Goal: Information Seeking & Learning: Learn about a topic

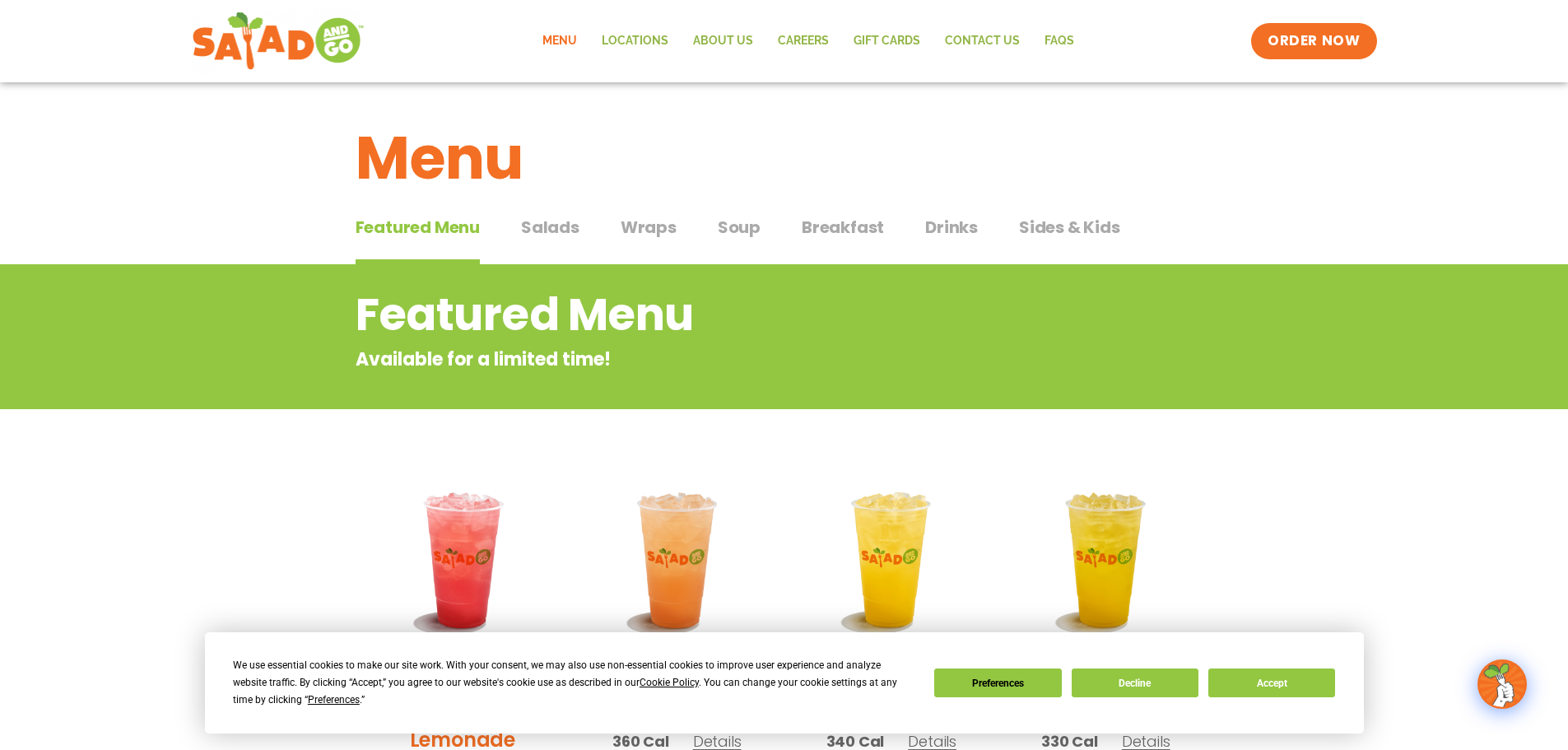
click at [645, 224] on span "Wraps" at bounding box center [649, 227] width 56 height 25
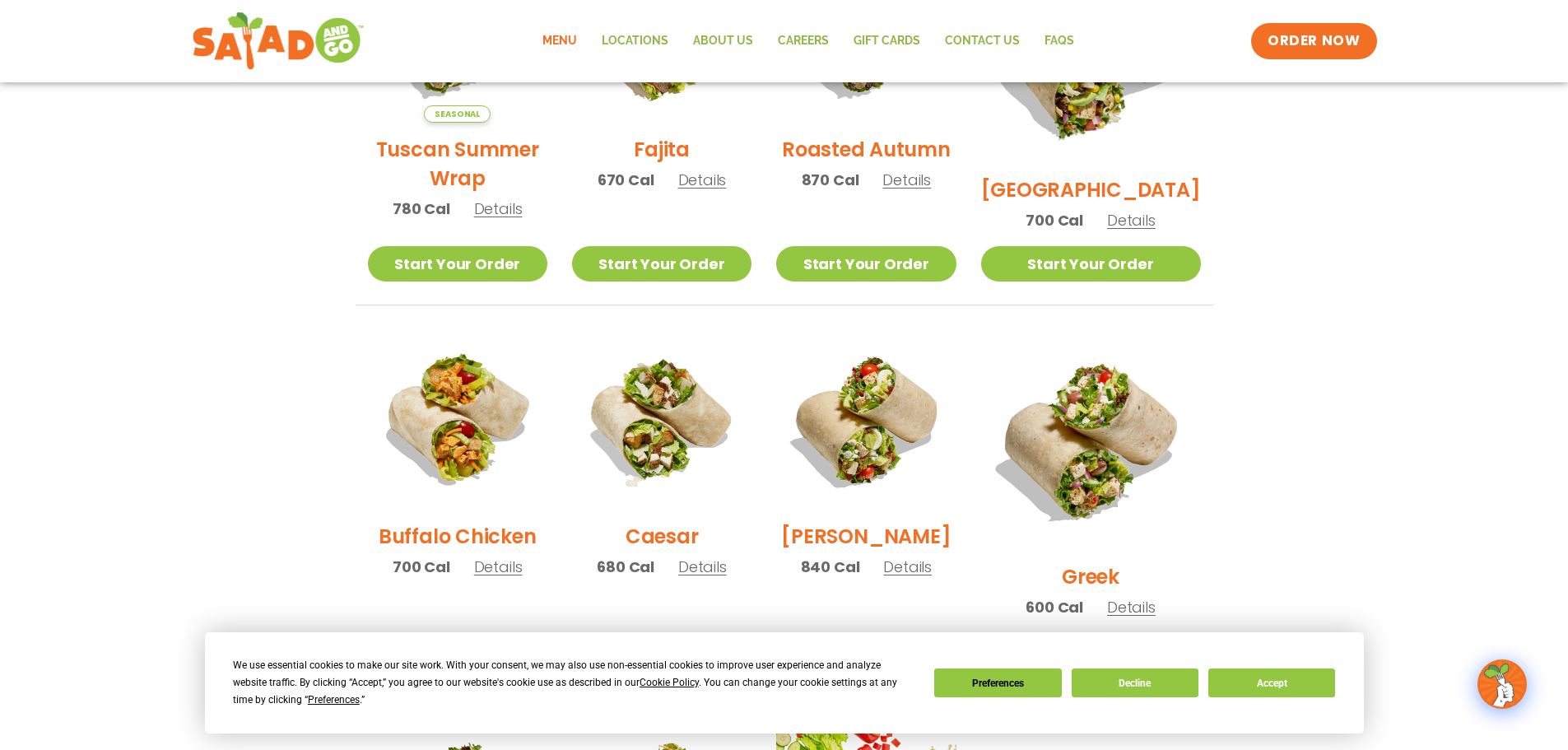
scroll to position [247, 0]
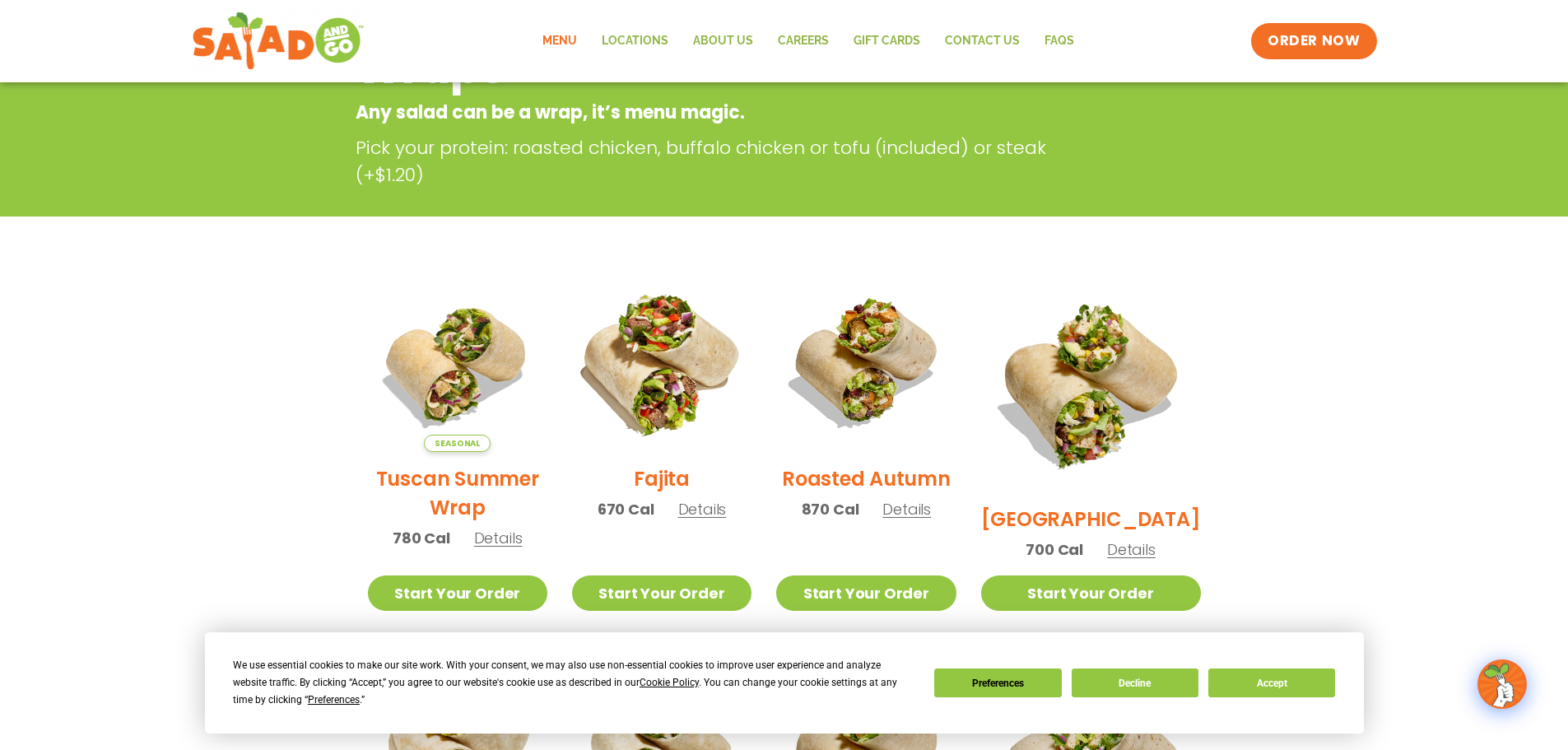
click at [686, 380] on img at bounding box center [661, 362] width 211 height 211
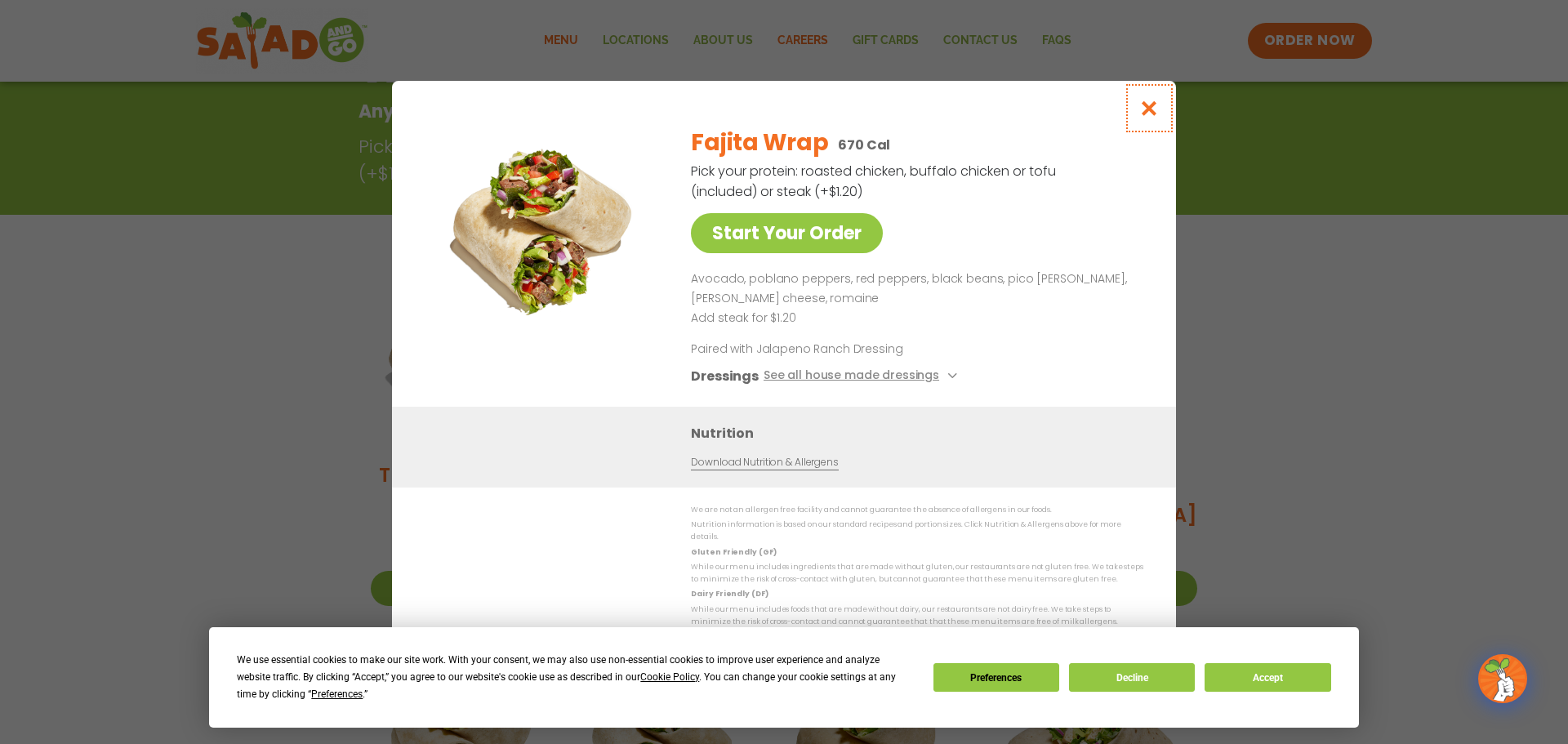
drag, startPoint x: 1155, startPoint y: 112, endPoint x: 798, endPoint y: 31, distance: 366.1
click at [1155, 112] on icon "Close modal" at bounding box center [1149, 108] width 20 height 17
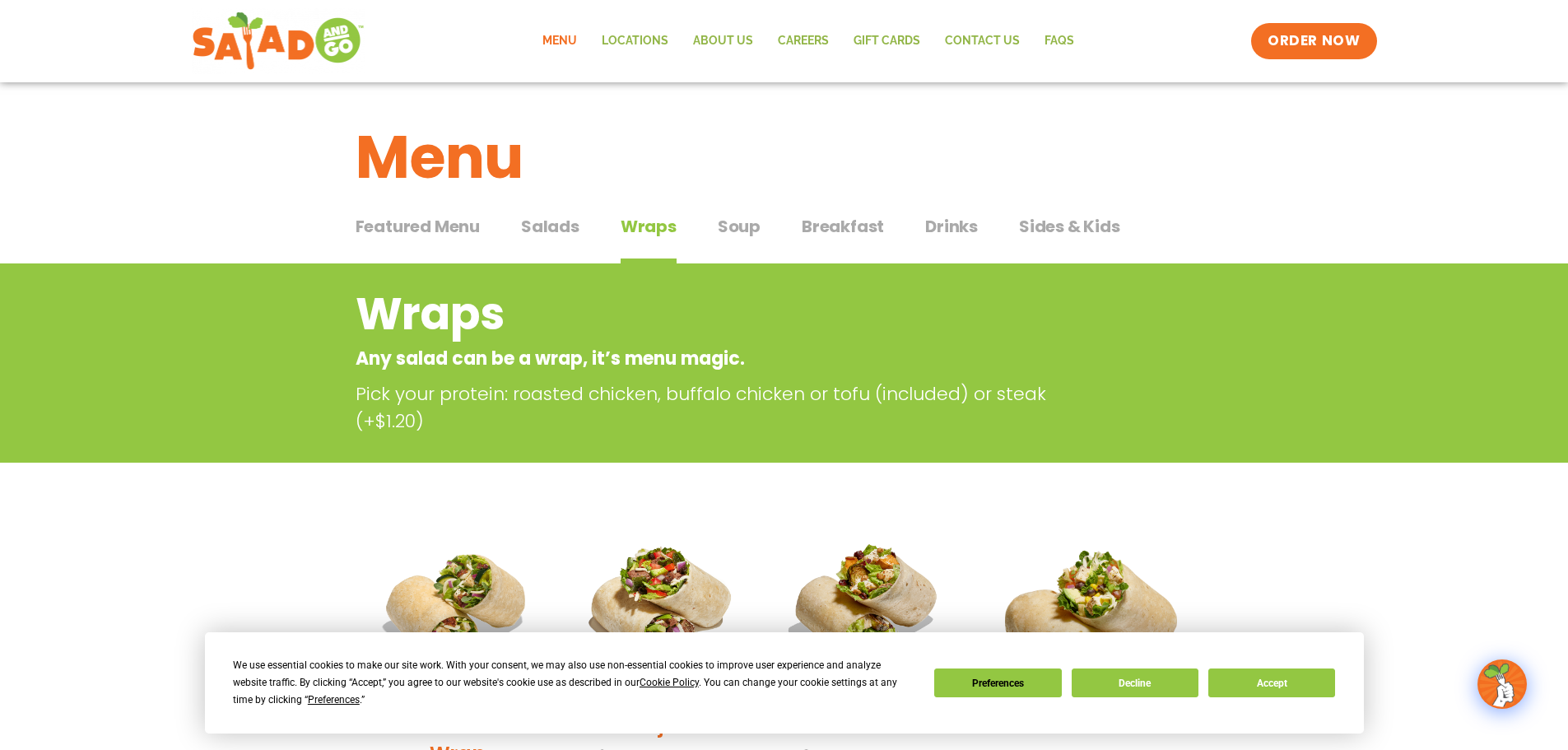
scroll to position [0, 0]
click at [526, 224] on span "Salads" at bounding box center [550, 227] width 59 height 25
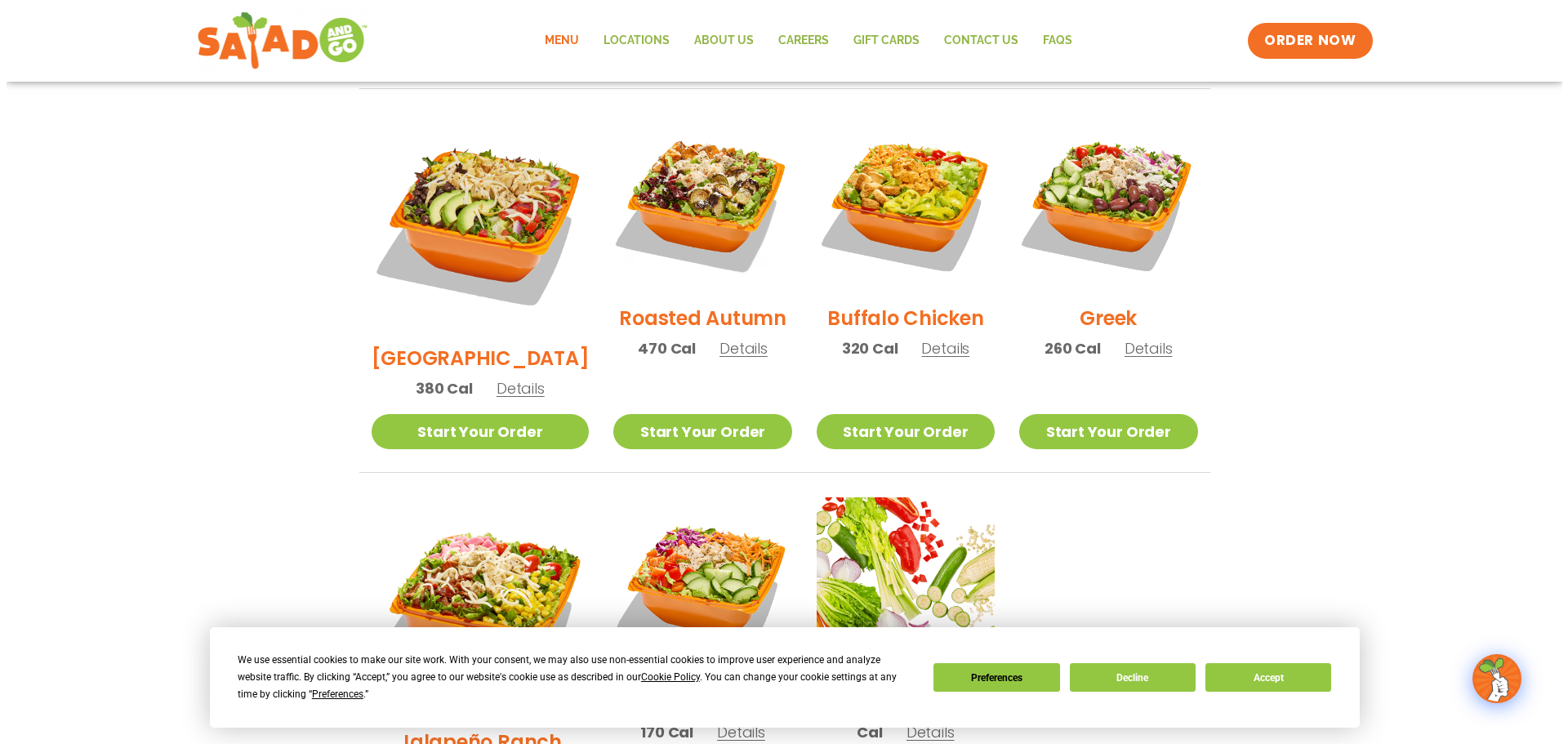
scroll to position [899, 0]
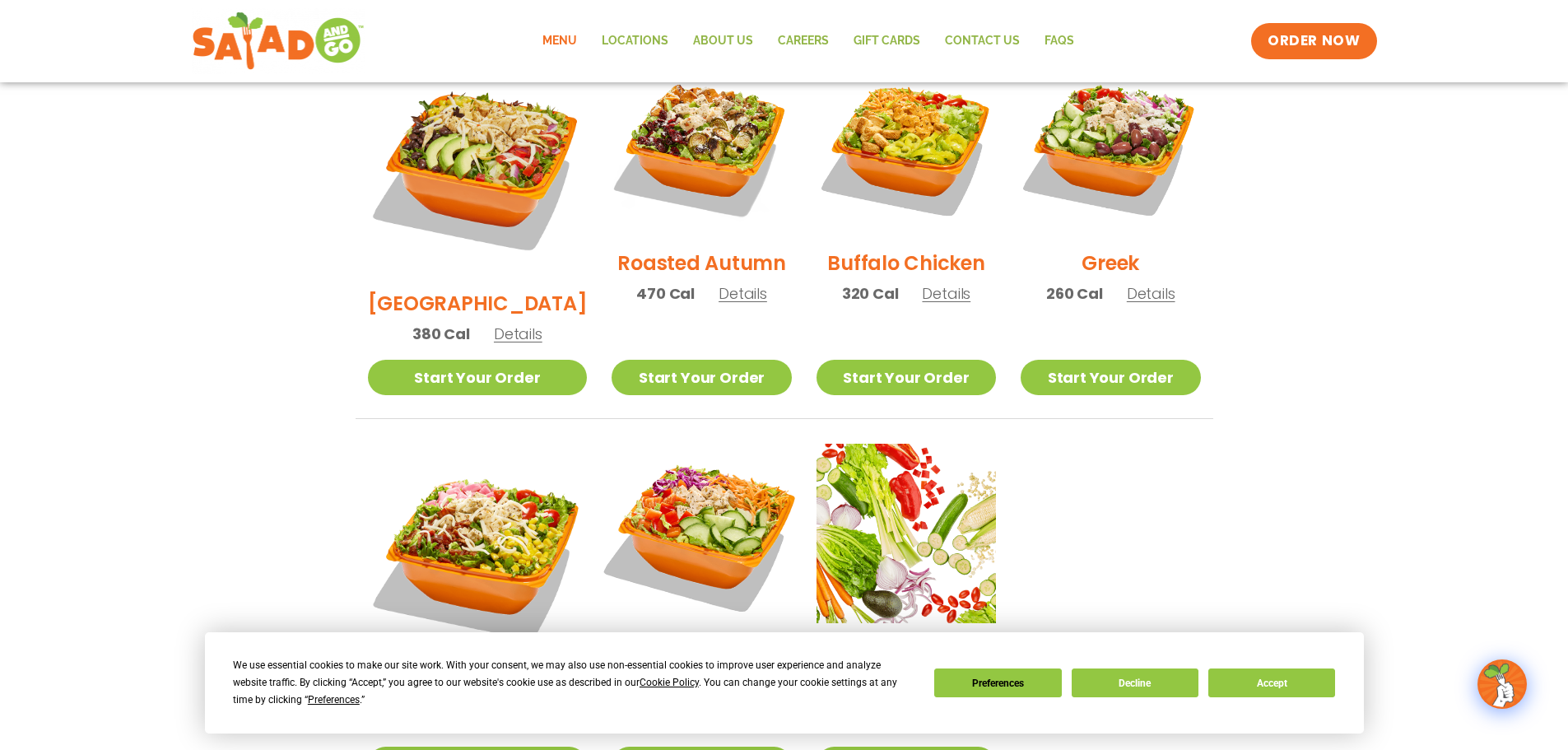
click at [689, 428] on img at bounding box center [701, 533] width 211 height 211
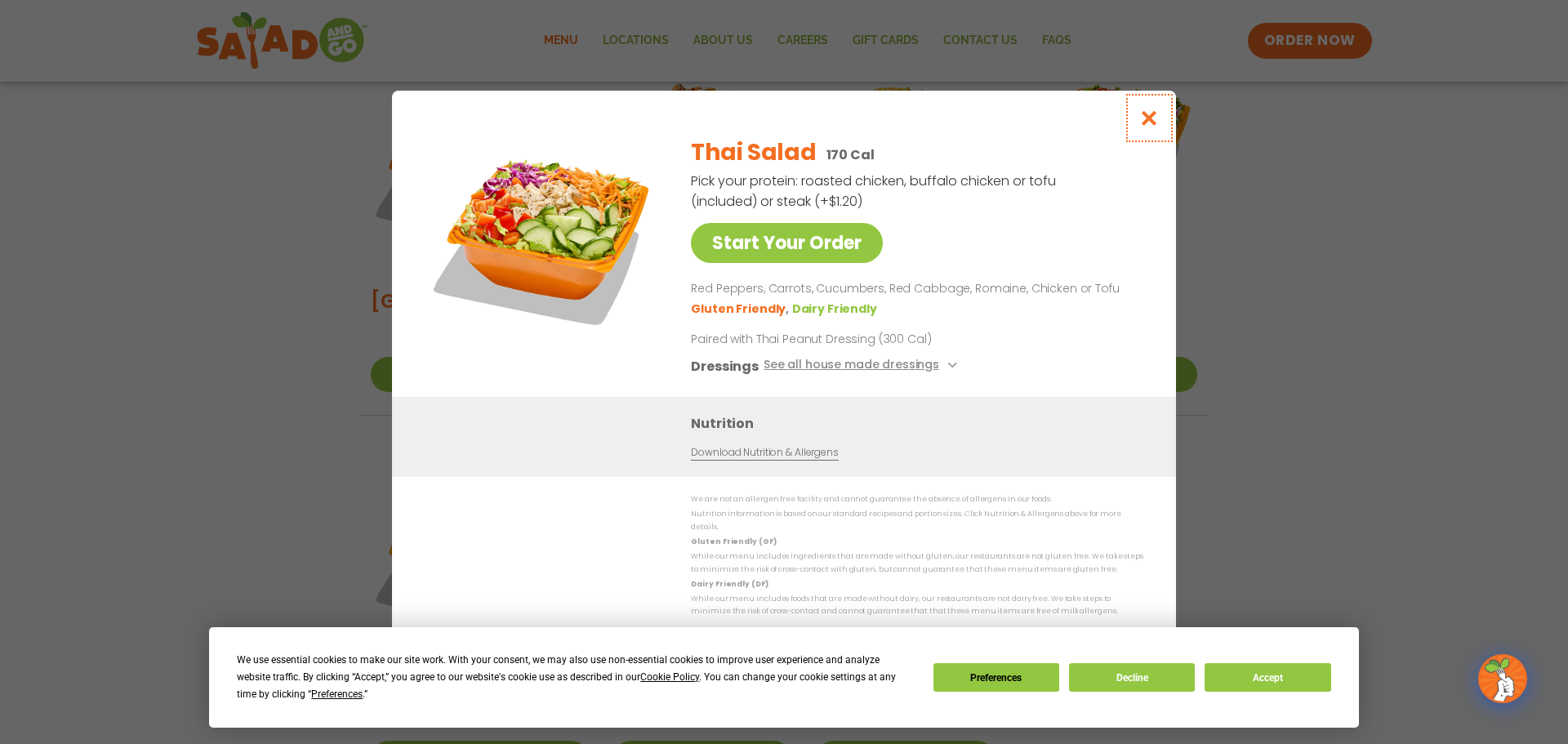
click at [1150, 127] on icon "Close modal" at bounding box center [1149, 118] width 20 height 17
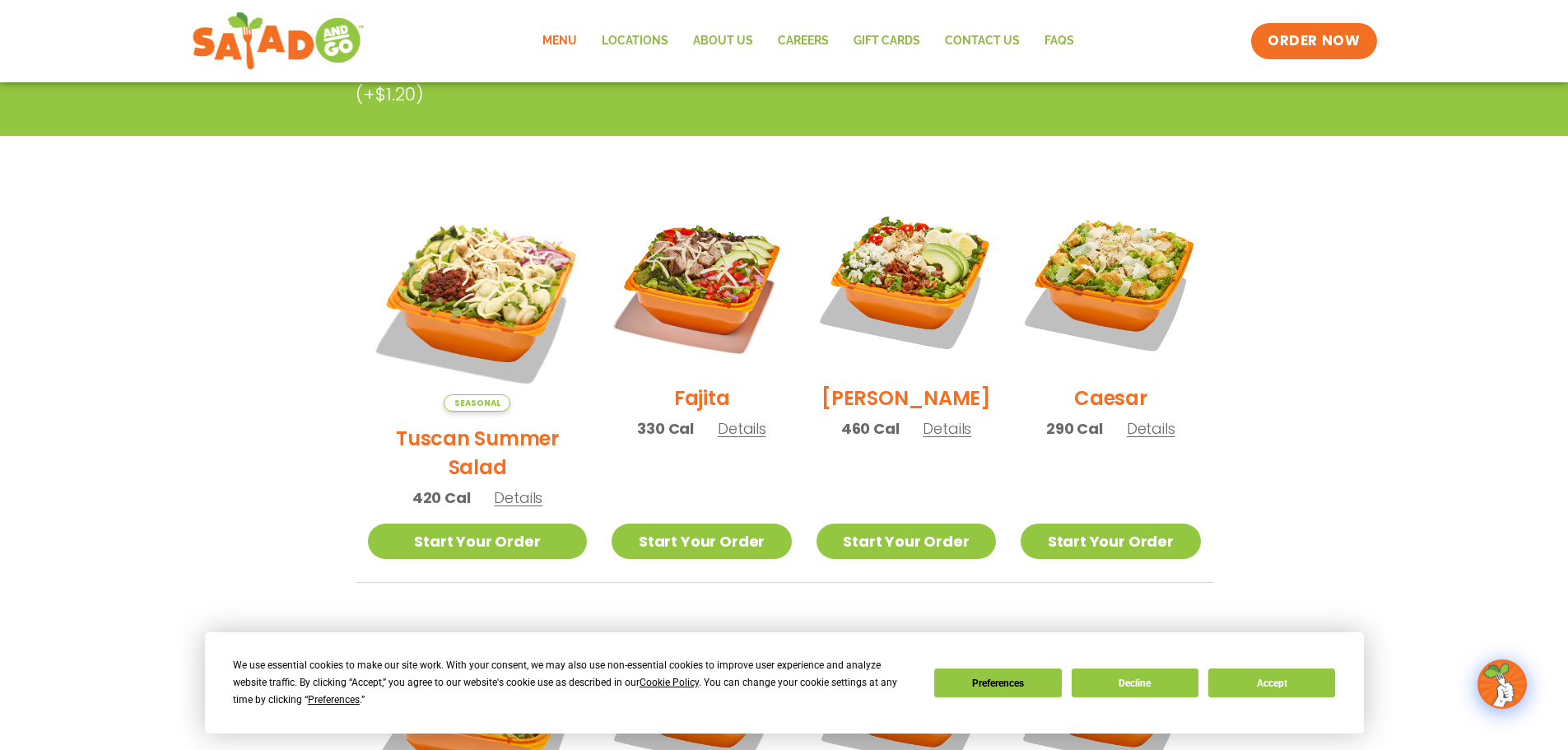
scroll to position [378, 0]
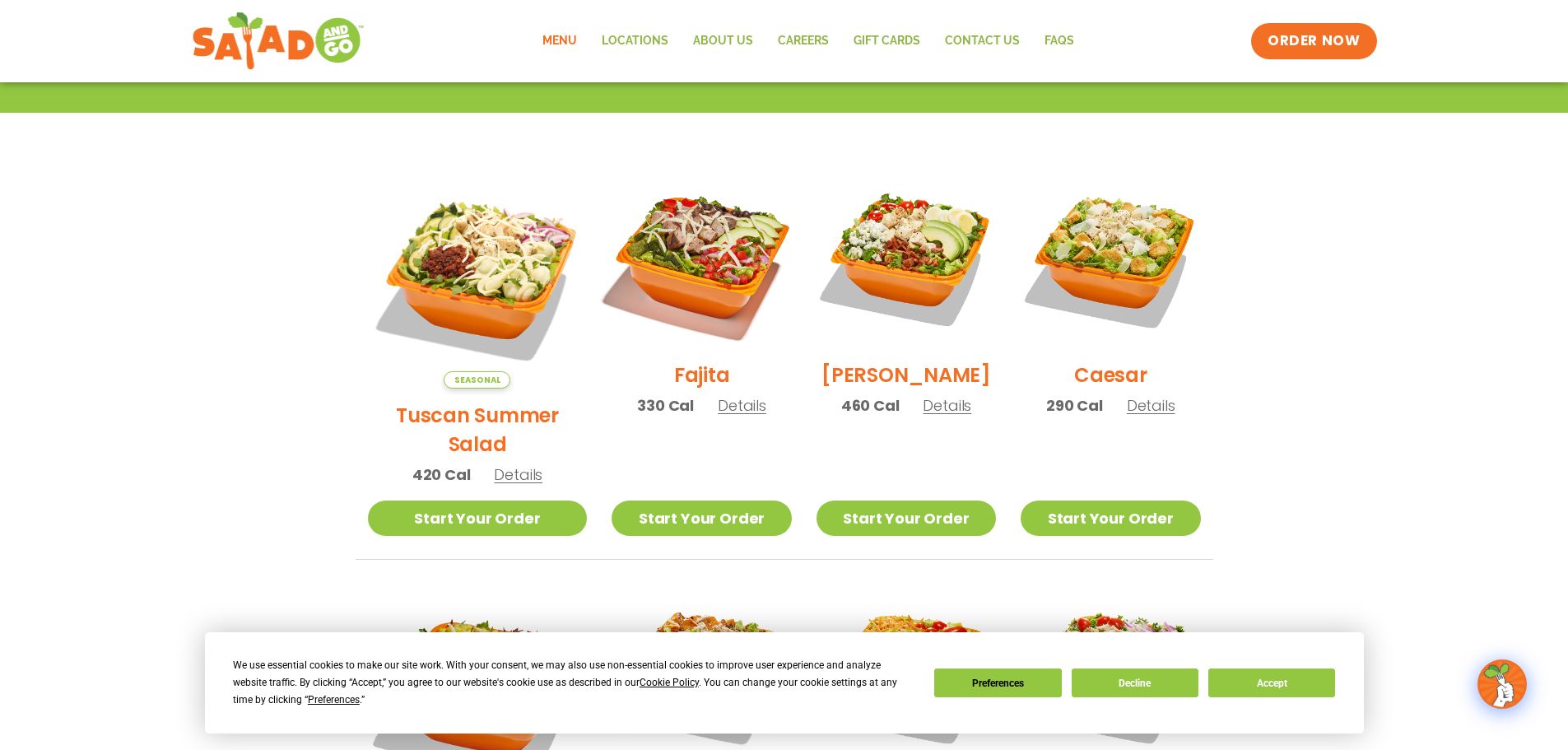
click at [692, 219] on img at bounding box center [701, 258] width 211 height 211
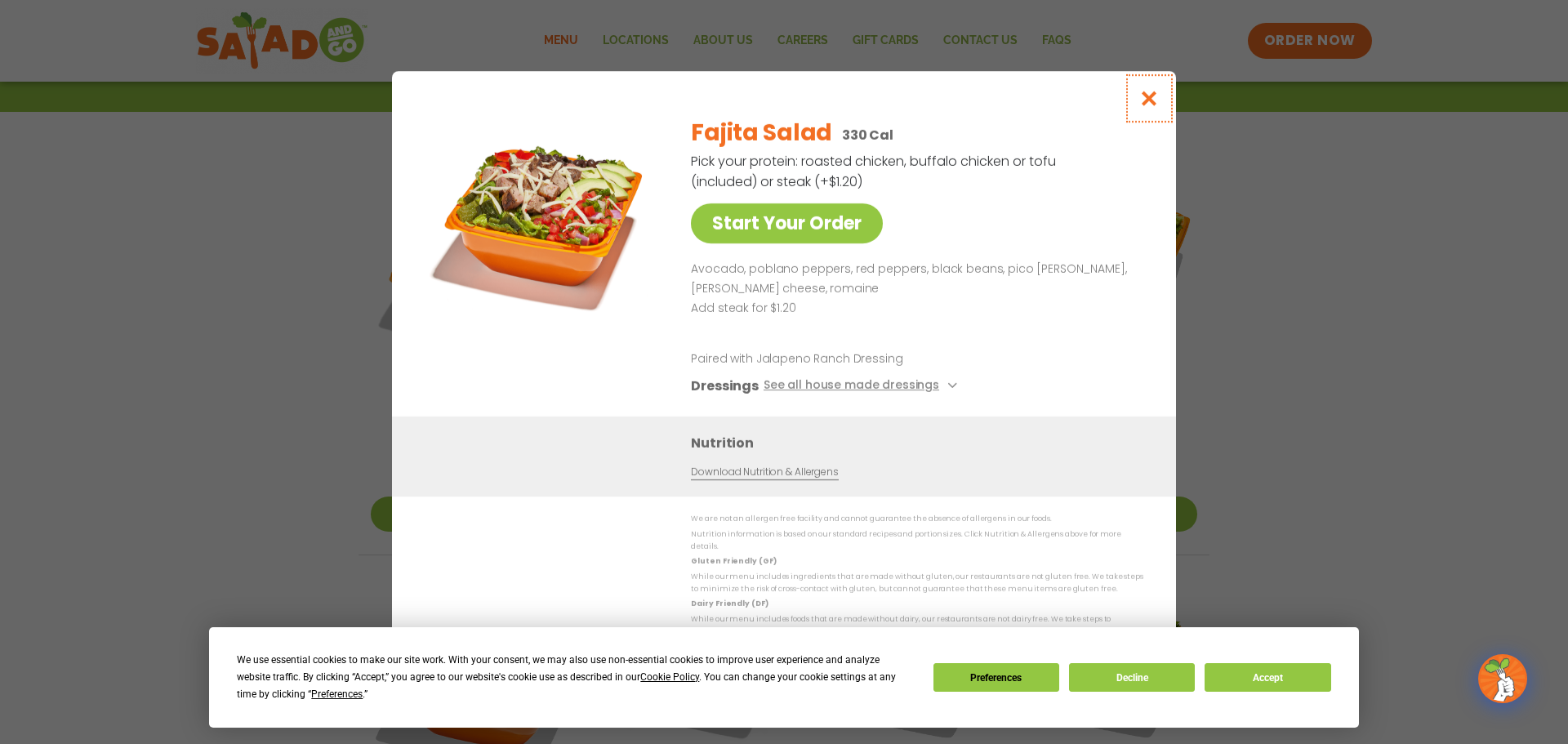
click at [1153, 105] on icon "Close modal" at bounding box center [1149, 98] width 20 height 17
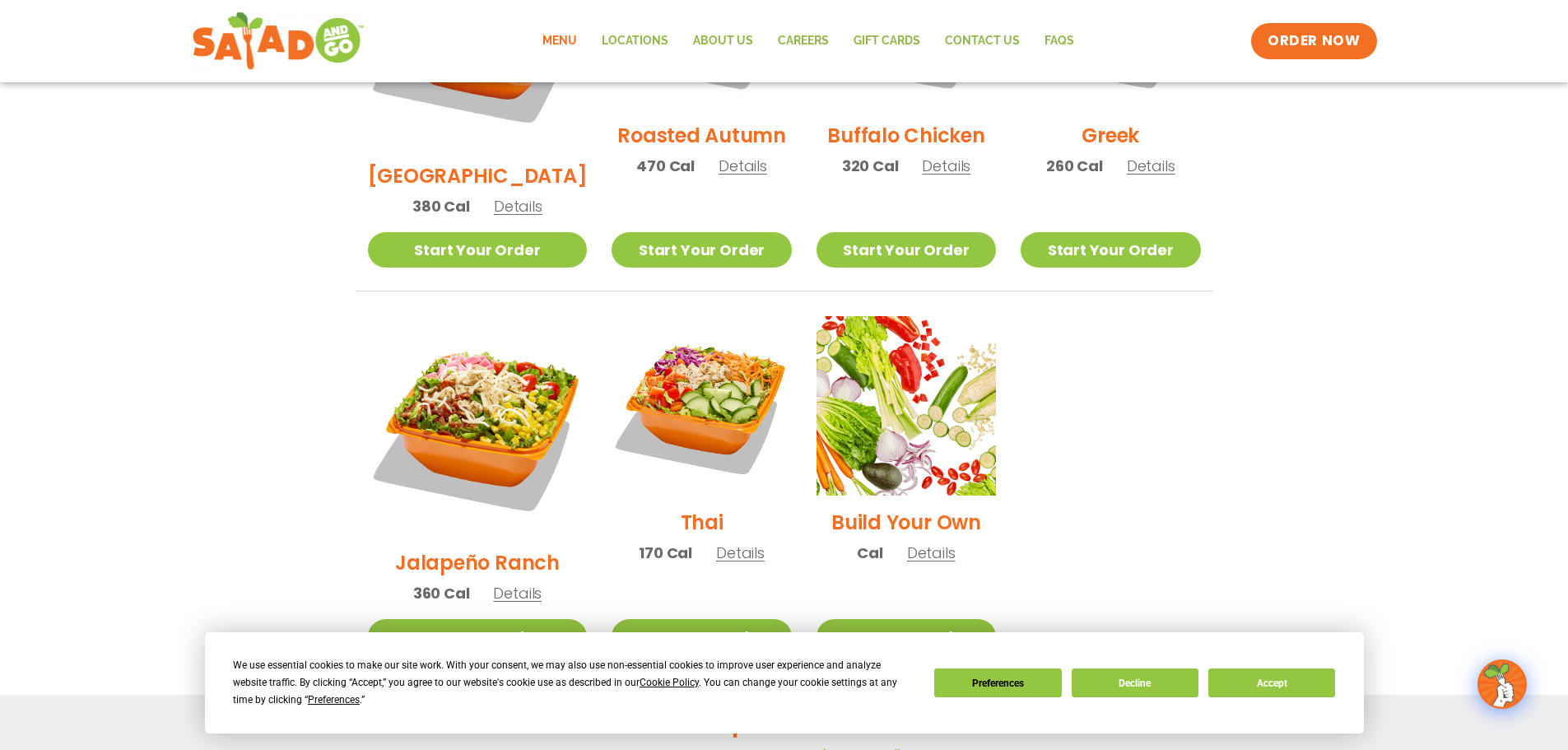
scroll to position [1037, 0]
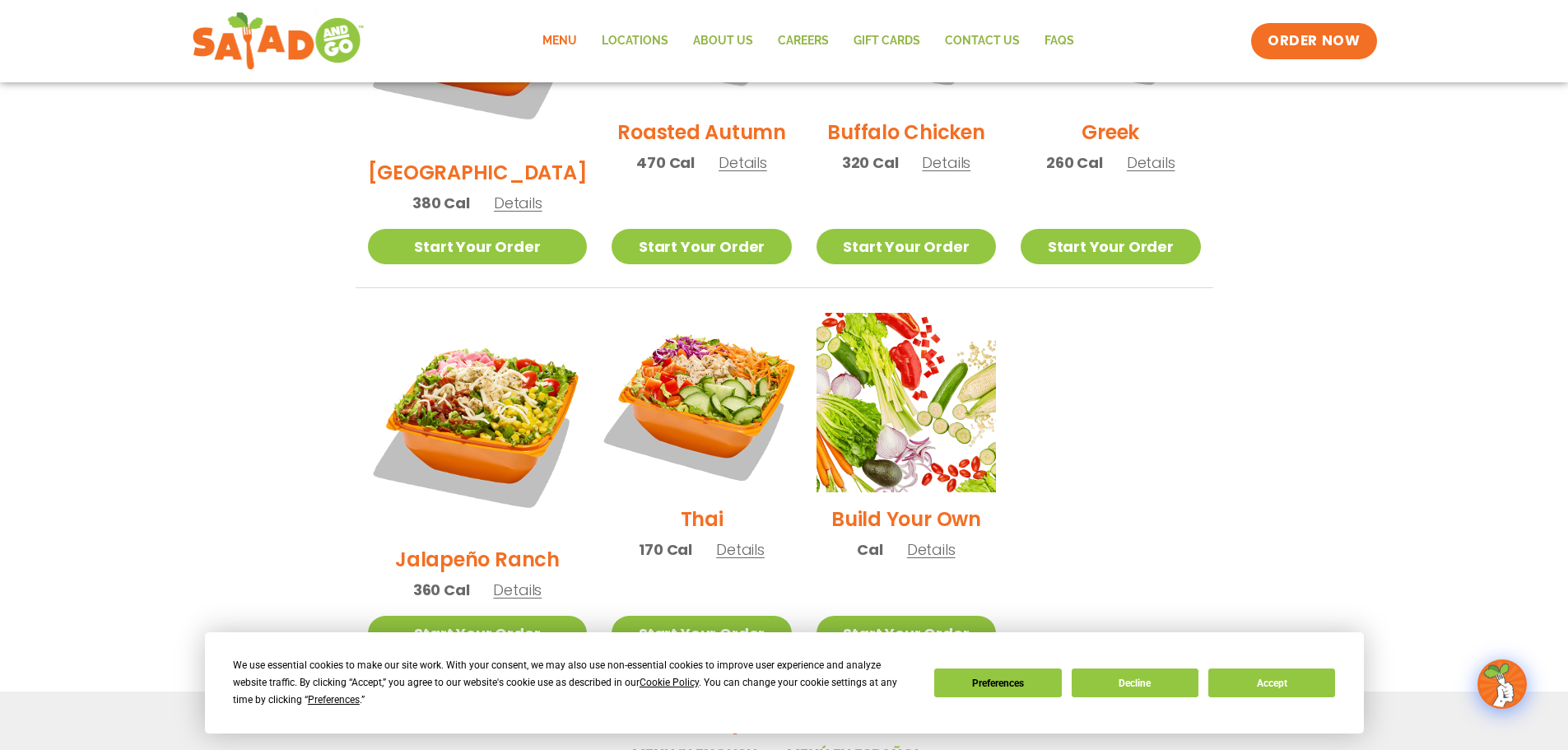
click at [683, 327] on img at bounding box center [701, 402] width 211 height 211
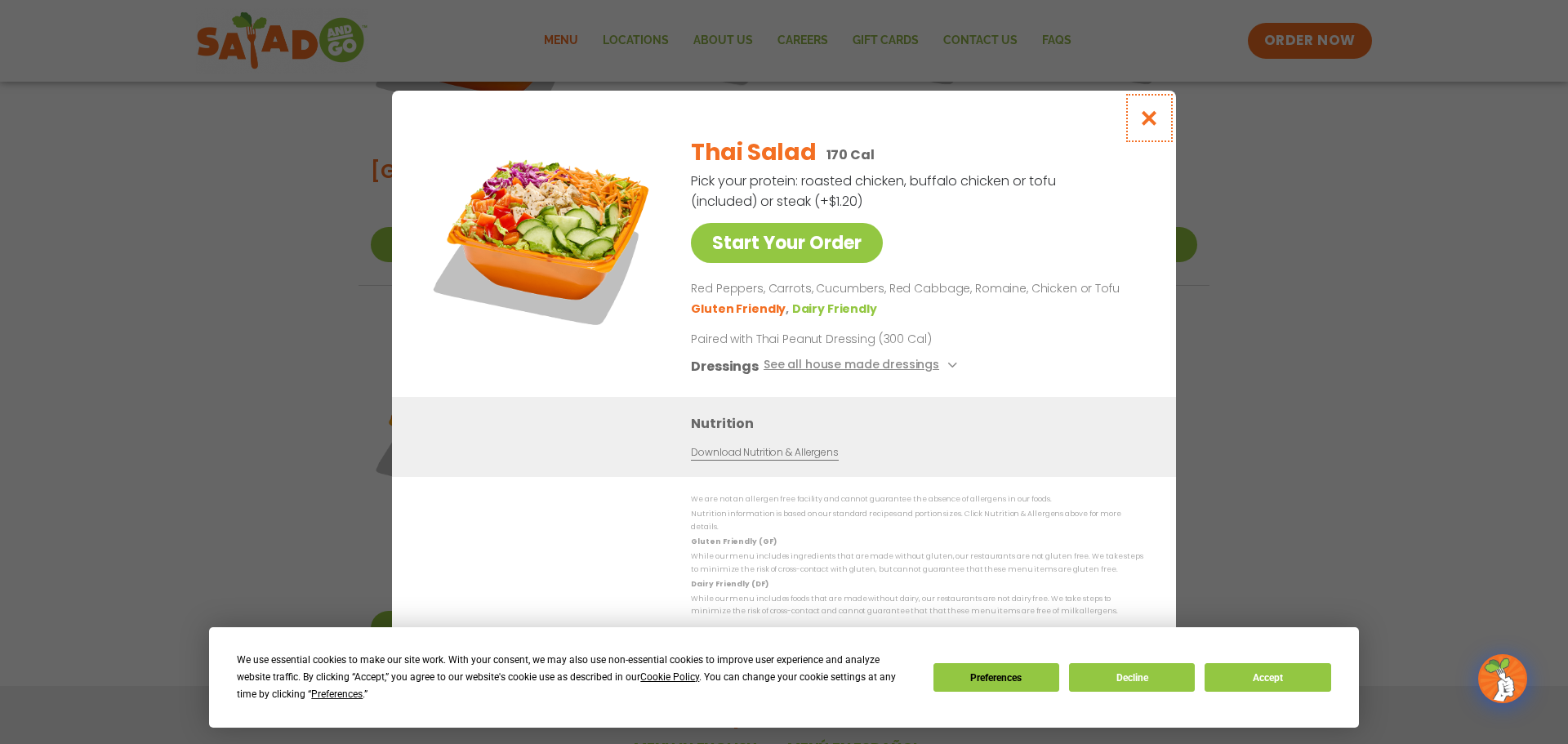
click at [1151, 119] on icon "Close modal" at bounding box center [1149, 118] width 20 height 17
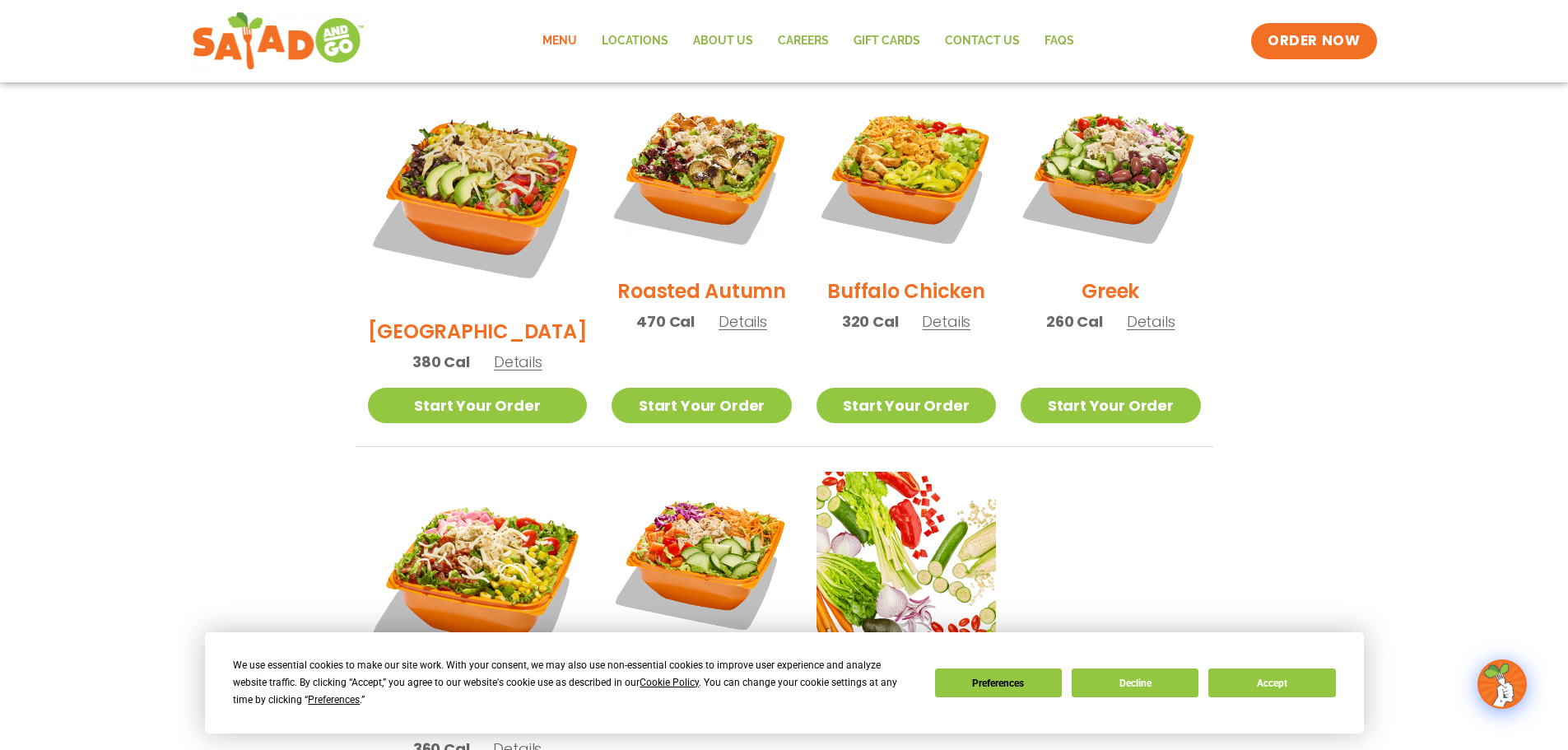
scroll to position [872, 0]
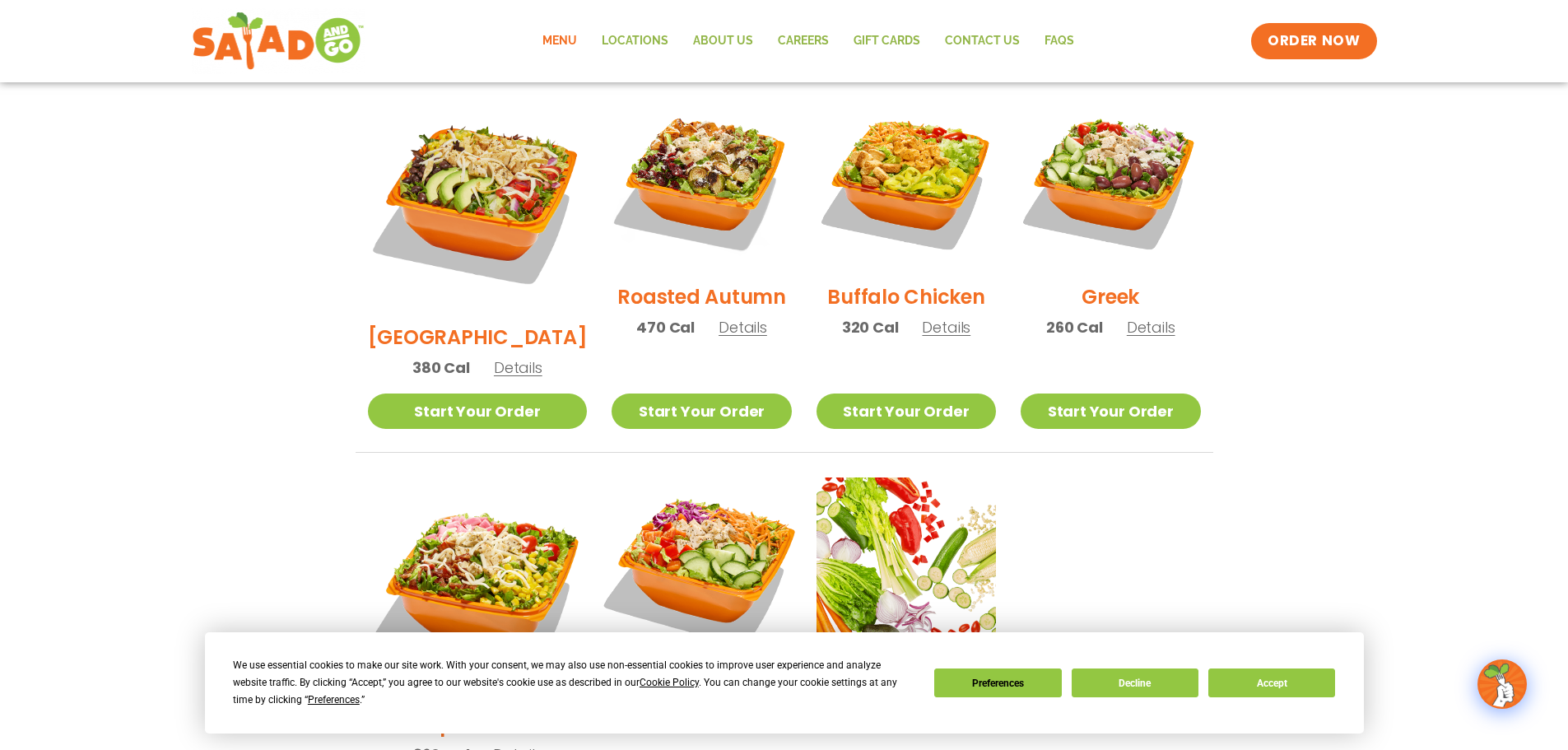
click at [672, 496] on img at bounding box center [701, 567] width 211 height 211
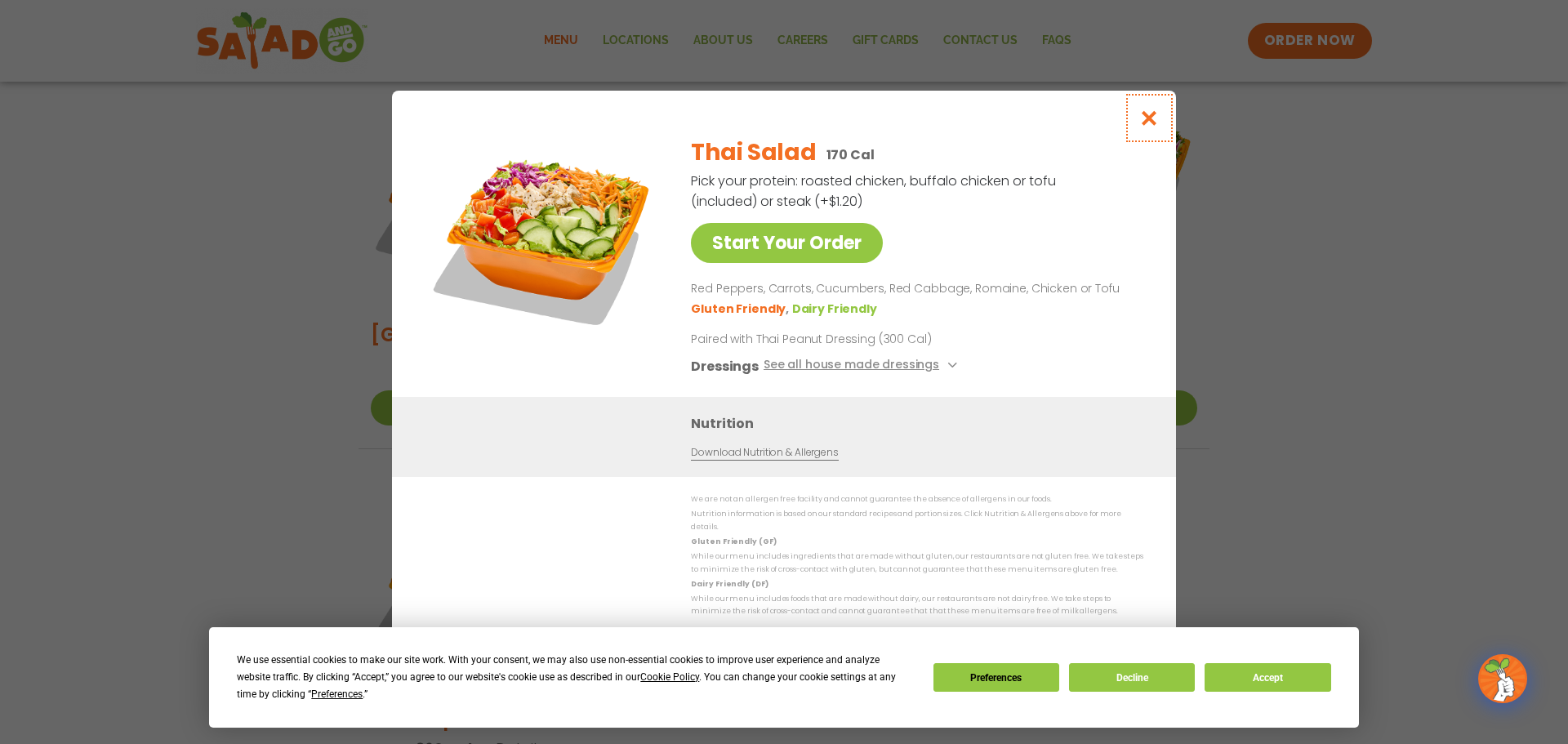
click at [1154, 124] on icon "Close modal" at bounding box center [1149, 118] width 20 height 17
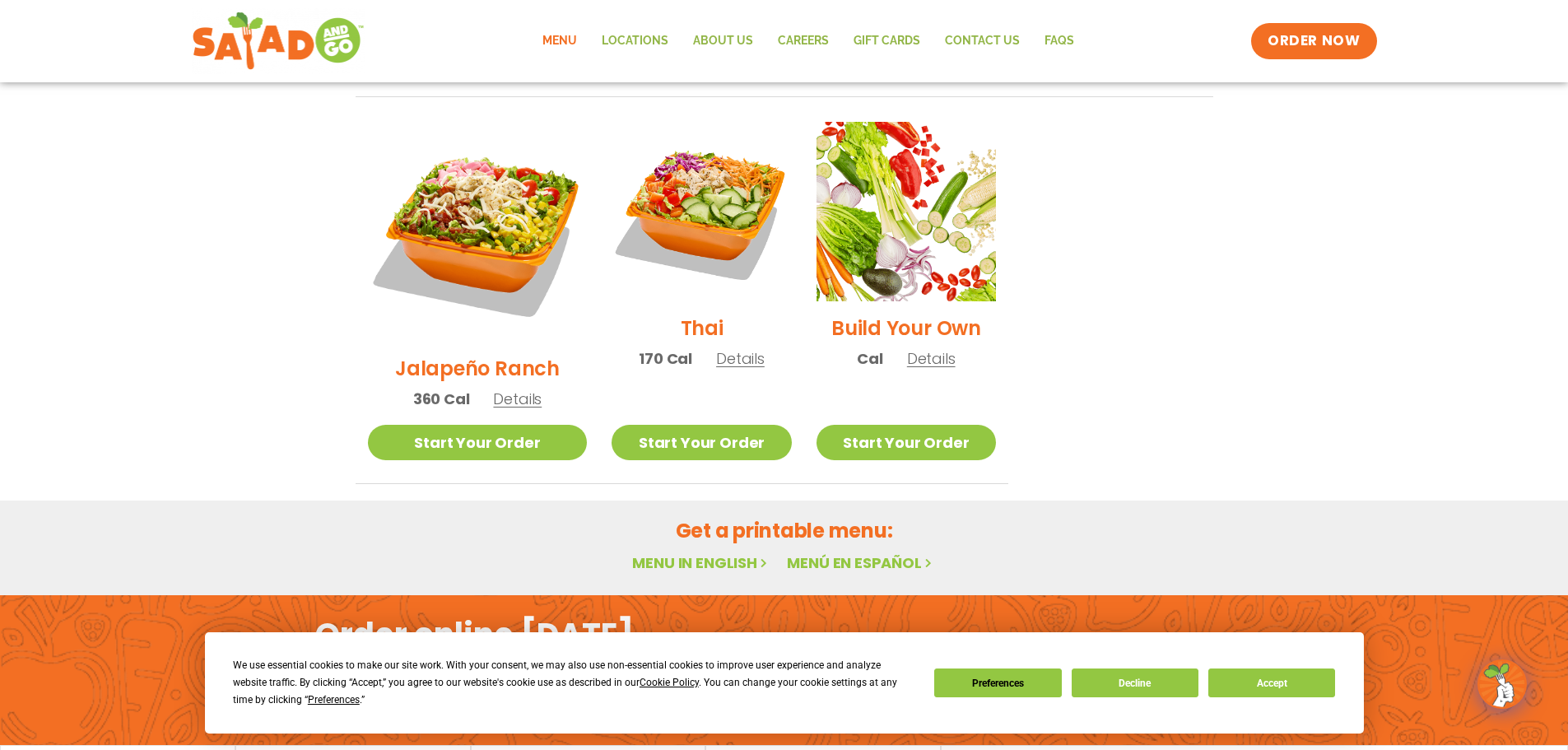
scroll to position [1235, 0]
